Goal: Task Accomplishment & Management: Use online tool/utility

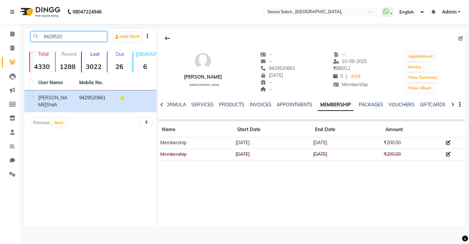
click at [65, 39] on input "9429520" at bounding box center [69, 36] width 77 height 10
type input "9"
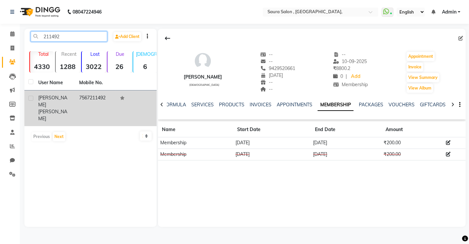
type input "211492"
click at [75, 98] on td "7567211492" at bounding box center [95, 108] width 41 height 36
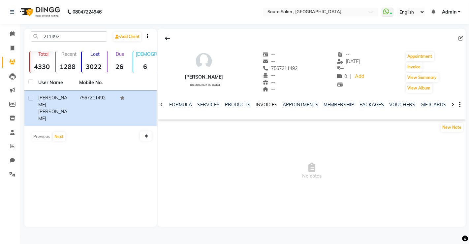
click at [260, 103] on link "INVOICES" at bounding box center [267, 105] width 22 height 6
click at [259, 152] on span "No Invoice" at bounding box center [312, 155] width 308 height 66
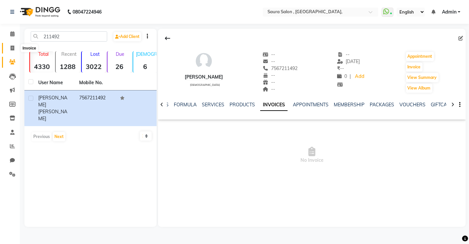
click at [11, 49] on icon at bounding box center [13, 48] width 4 height 5
select select "service"
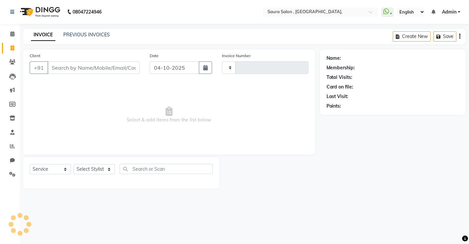
type input "5978"
select select "6963"
click at [54, 66] on input "Client" at bounding box center [94, 67] width 92 height 13
click at [93, 172] on select "Select Stylist" at bounding box center [94, 169] width 41 height 10
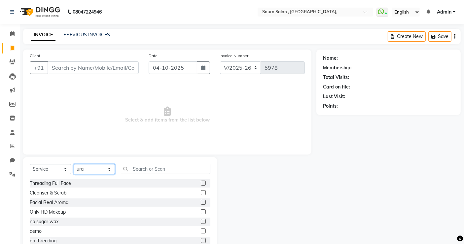
select select "56807"
click at [74, 164] on select "Select Stylist archana asha [PERSON_NAME] deepika [PERSON_NAME] [PERSON_NAME] […" at bounding box center [94, 169] width 41 height 10
click at [138, 165] on input "text" at bounding box center [165, 169] width 90 height 10
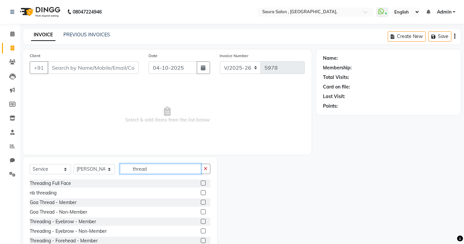
type input "thread"
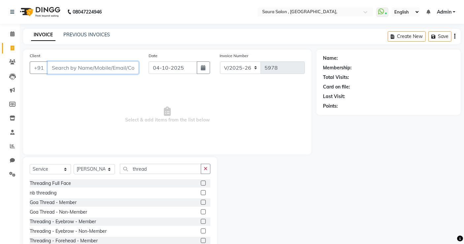
click at [109, 68] on input "Client" at bounding box center [93, 67] width 91 height 13
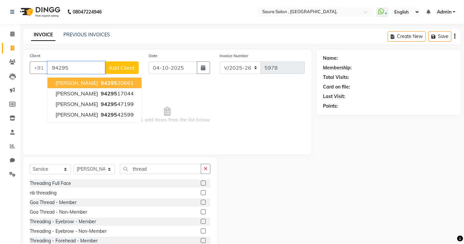
click at [114, 87] on button "[PERSON_NAME] 94295 20661" at bounding box center [95, 83] width 94 height 11
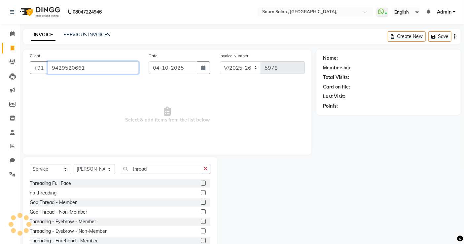
type input "9429520661"
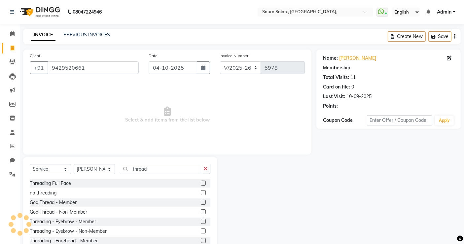
select select "1: Object"
click at [201, 221] on label at bounding box center [203, 221] width 5 height 5
click at [201, 221] on input "checkbox" at bounding box center [203, 221] width 4 height 4
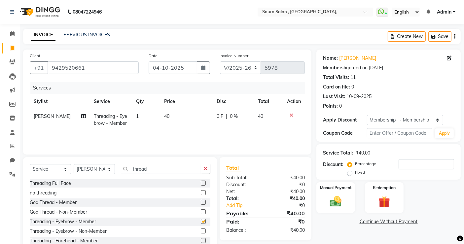
checkbox input "false"
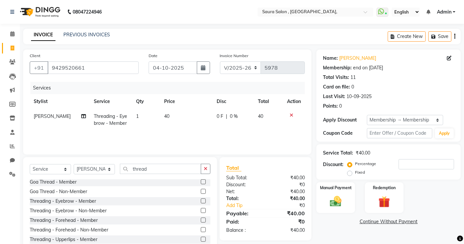
scroll to position [25, 0]
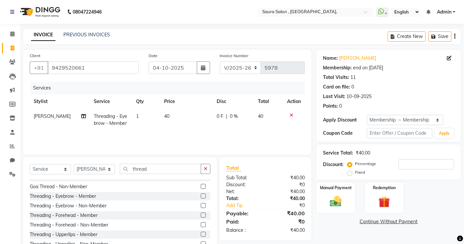
click at [201, 215] on label at bounding box center [203, 215] width 5 height 5
click at [201, 215] on input "checkbox" at bounding box center [203, 215] width 4 height 4
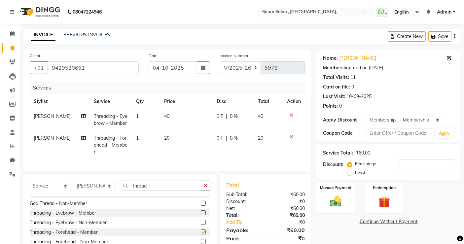
checkbox input "false"
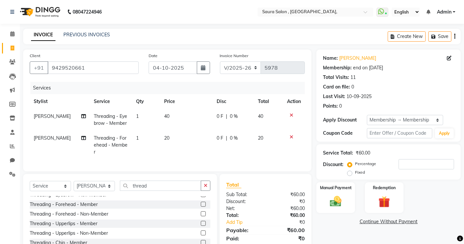
scroll to position [53, 0]
click at [201, 220] on label at bounding box center [203, 222] width 5 height 5
click at [201, 221] on input "checkbox" at bounding box center [203, 223] width 4 height 4
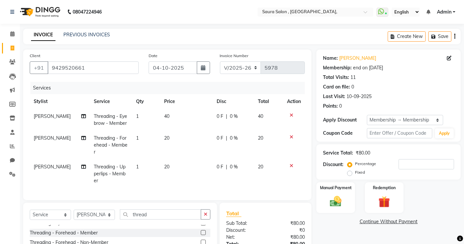
checkbox input "false"
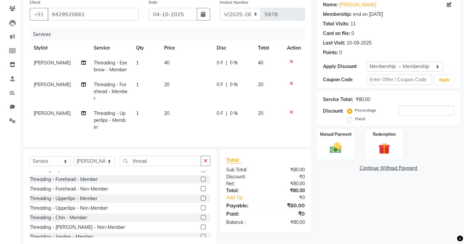
scroll to position [55, 0]
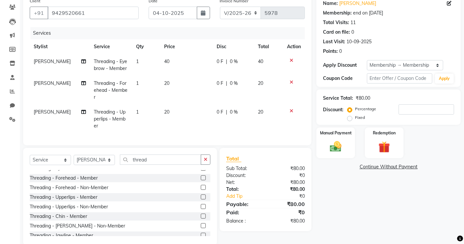
click at [201, 213] on label at bounding box center [203, 215] width 5 height 5
click at [201, 214] on input "checkbox" at bounding box center [203, 216] width 4 height 4
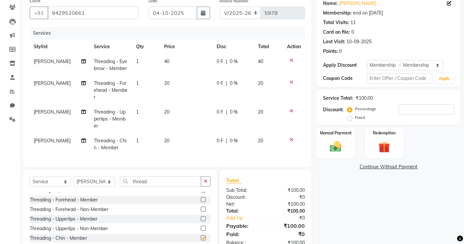
checkbox input "false"
click at [98, 177] on select "Select Stylist archana asha [PERSON_NAME] deepika [PERSON_NAME] [PERSON_NAME] […" at bounding box center [94, 182] width 41 height 10
click at [74, 177] on select "Select Stylist archana asha [PERSON_NAME] deepika [PERSON_NAME] [PERSON_NAME] […" at bounding box center [94, 182] width 41 height 10
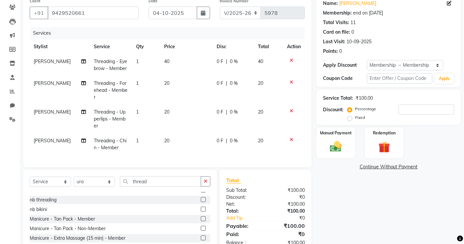
click at [97, 179] on div "Select Service Product Membership Package Voucher Prepaid Gift Card Select Styl…" at bounding box center [120, 184] width 180 height 16
click at [97, 177] on select "Select Stylist archana asha [PERSON_NAME] deepika [PERSON_NAME] [PERSON_NAME] […" at bounding box center [94, 182] width 41 height 10
select select "56810"
click at [74, 177] on select "Select Stylist archana asha [PERSON_NAME] deepika [PERSON_NAME] [PERSON_NAME] […" at bounding box center [94, 182] width 41 height 10
click at [154, 176] on input "thread" at bounding box center [160, 181] width 81 height 10
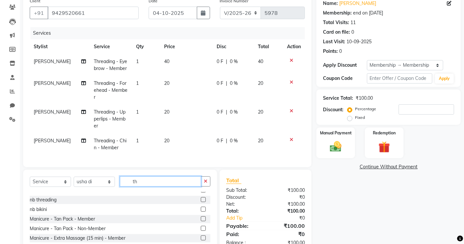
type input "t"
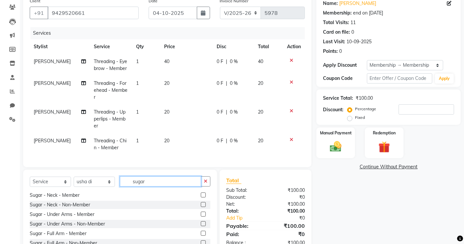
scroll to position [141, 0]
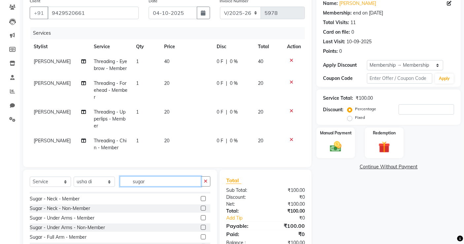
type input "sugar"
click at [201, 215] on label at bounding box center [203, 217] width 5 height 5
click at [201, 216] on input "checkbox" at bounding box center [203, 218] width 4 height 4
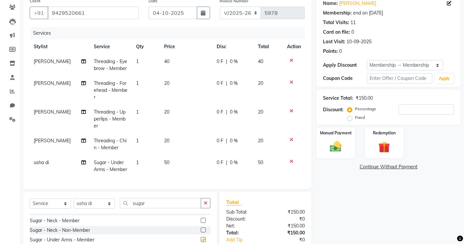
checkbox input "false"
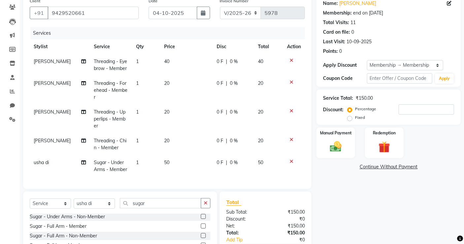
scroll to position [174, 0]
click at [201, 223] on label at bounding box center [203, 225] width 5 height 5
click at [201, 224] on input "checkbox" at bounding box center [203, 226] width 4 height 4
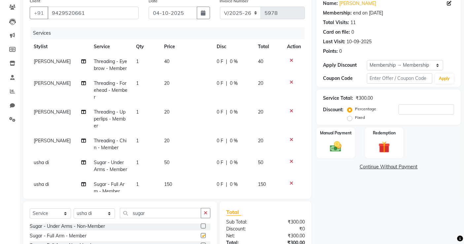
checkbox input "false"
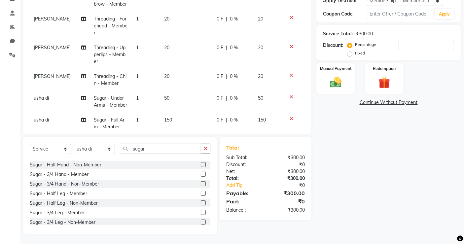
scroll to position [229, 0]
click at [201, 190] on label at bounding box center [203, 192] width 5 height 5
click at [201, 191] on input "checkbox" at bounding box center [203, 193] width 4 height 4
checkbox input "false"
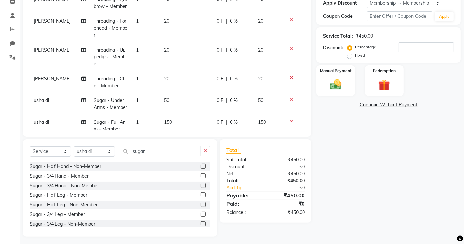
scroll to position [119, 0]
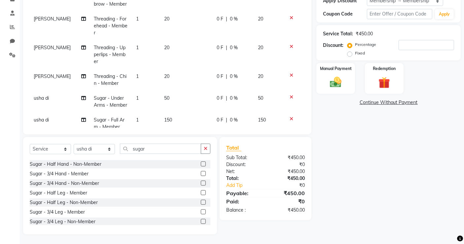
click at [326, 158] on div "Name: [PERSON_NAME] Membership: end on [DATE] Total Visits: 11 Card on file: 0 …" at bounding box center [390, 82] width 149 height 304
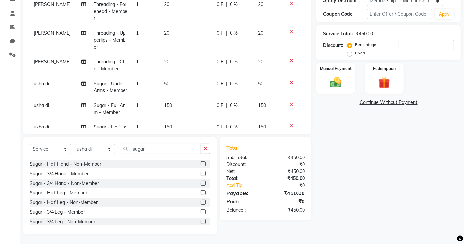
scroll to position [39, 0]
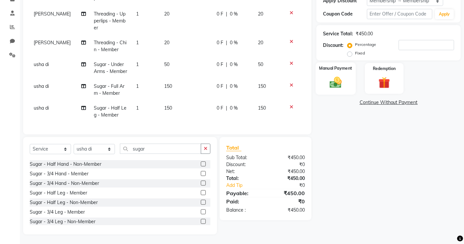
click at [337, 82] on img at bounding box center [336, 82] width 20 height 14
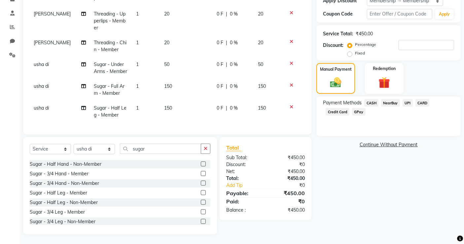
click at [373, 101] on span "CASH" at bounding box center [371, 103] width 14 height 8
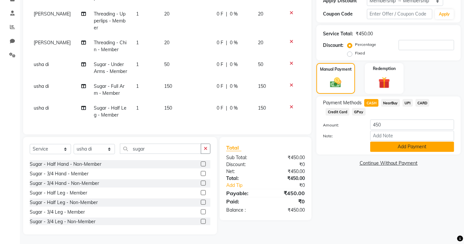
click at [398, 145] on button "Add Payment" at bounding box center [412, 147] width 84 height 10
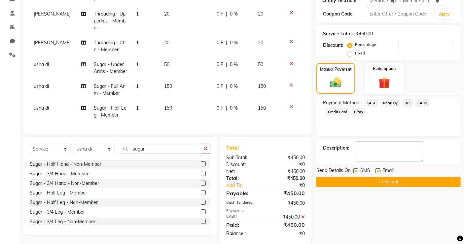
scroll to position [128, 0]
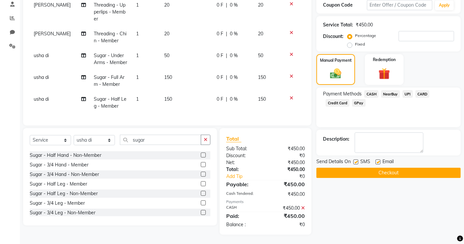
click at [384, 173] on button "Checkout" at bounding box center [388, 173] width 144 height 10
